Goal: Use online tool/utility: Utilize a website feature to perform a specific function

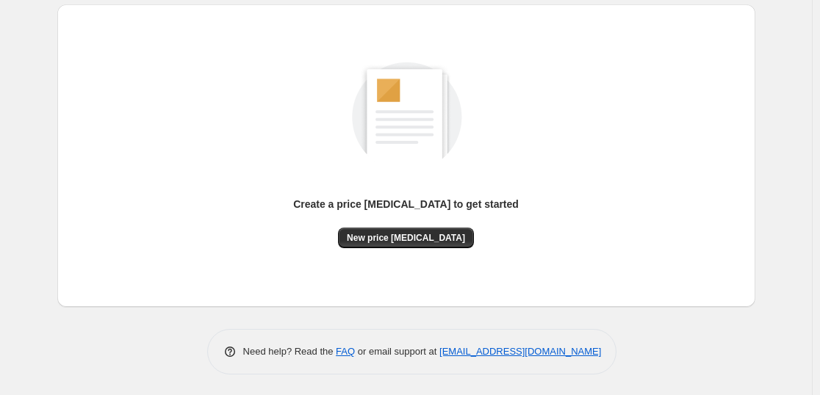
scroll to position [155, 0]
click at [418, 244] on button "New price [MEDICAL_DATA]" at bounding box center [406, 237] width 136 height 21
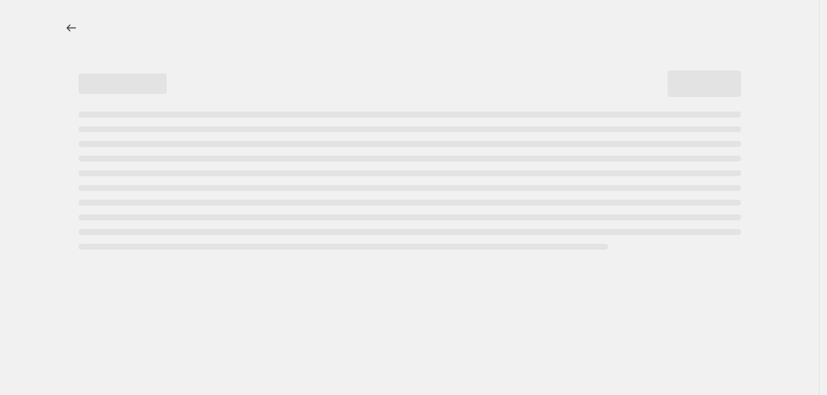
select select "percentage"
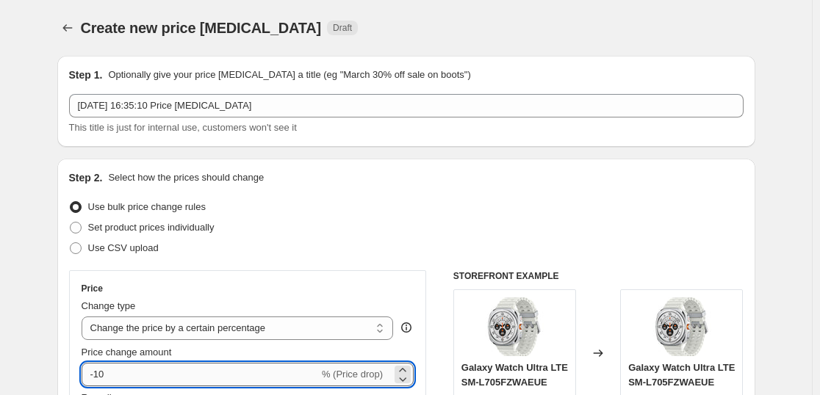
click at [200, 375] on input "-10" at bounding box center [200, 375] width 237 height 24
type input "-1"
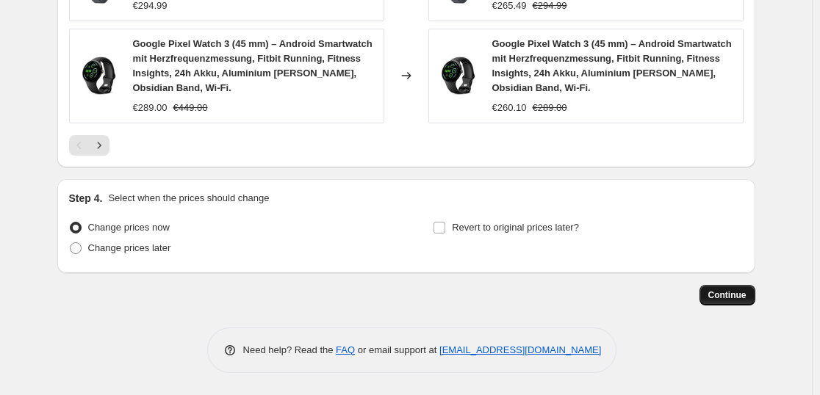
type input "-35"
click at [717, 300] on span "Continue" at bounding box center [727, 295] width 38 height 12
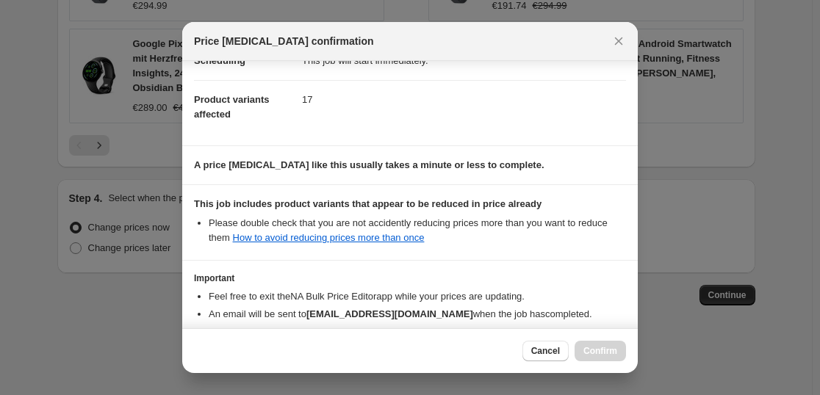
scroll to position [223, 0]
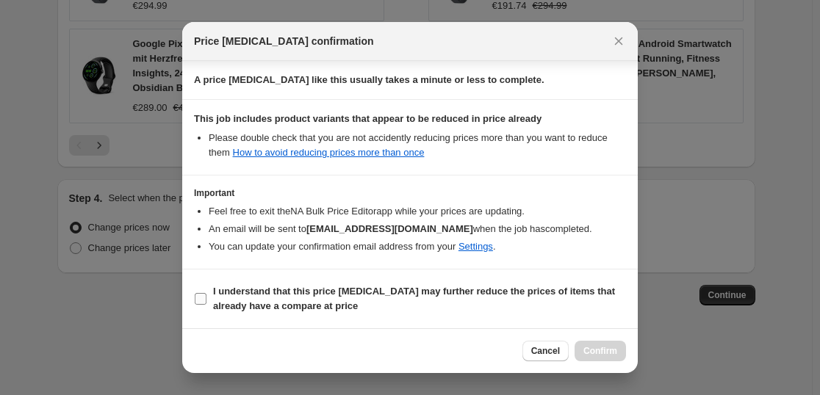
click at [392, 297] on b "I understand that this price [MEDICAL_DATA] may further reduce the prices of it…" at bounding box center [414, 299] width 402 height 26
click at [206, 297] on input "I understand that this price [MEDICAL_DATA] may further reduce the prices of it…" at bounding box center [201, 299] width 12 height 12
checkbox input "true"
click at [607, 357] on button "Confirm" at bounding box center [599, 351] width 51 height 21
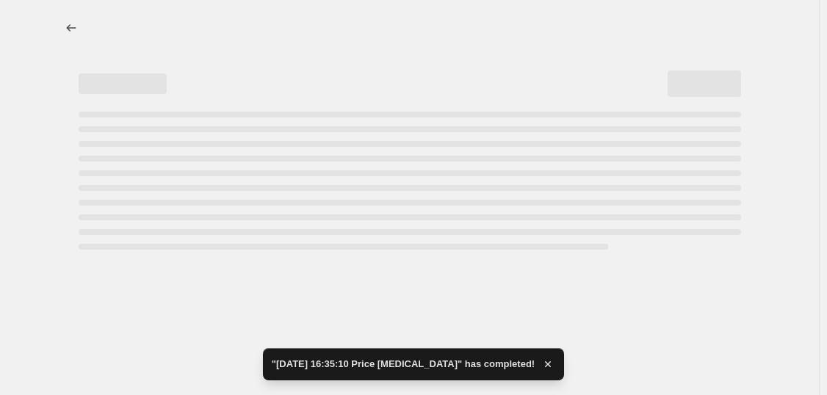
select select "percentage"
